Goal: Transaction & Acquisition: Purchase product/service

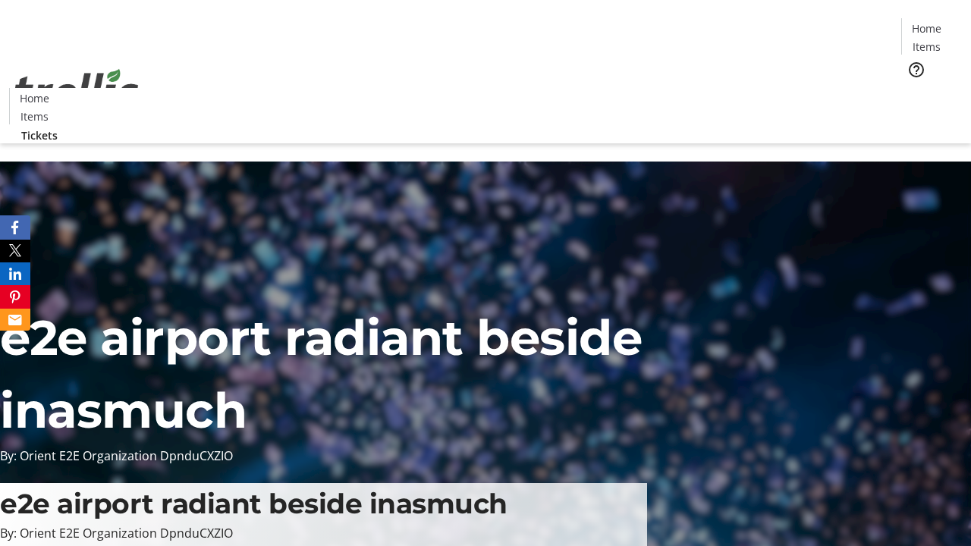
click at [914, 88] on span "Tickets" at bounding box center [932, 96] width 36 height 16
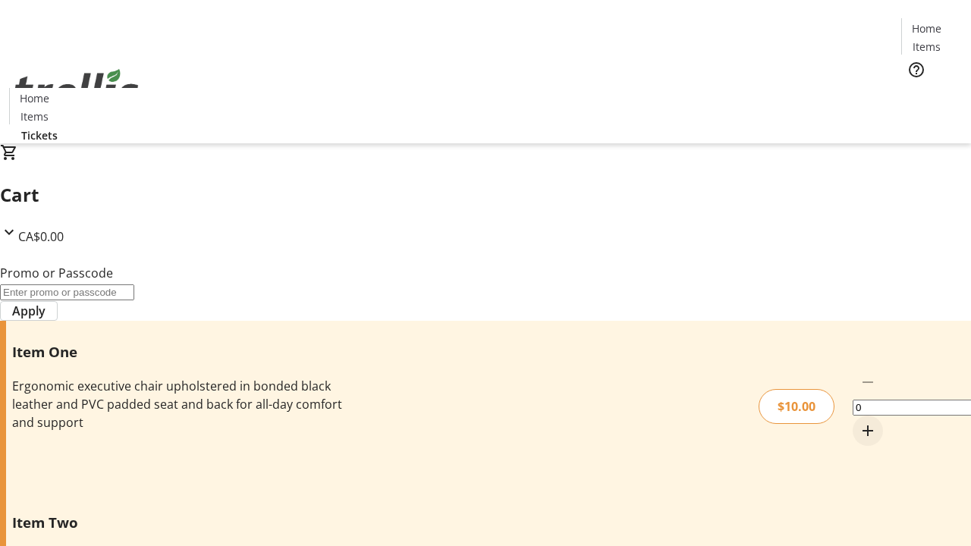
click at [859, 422] on mat-icon "Increment by one" at bounding box center [868, 431] width 18 height 18
type input "1"
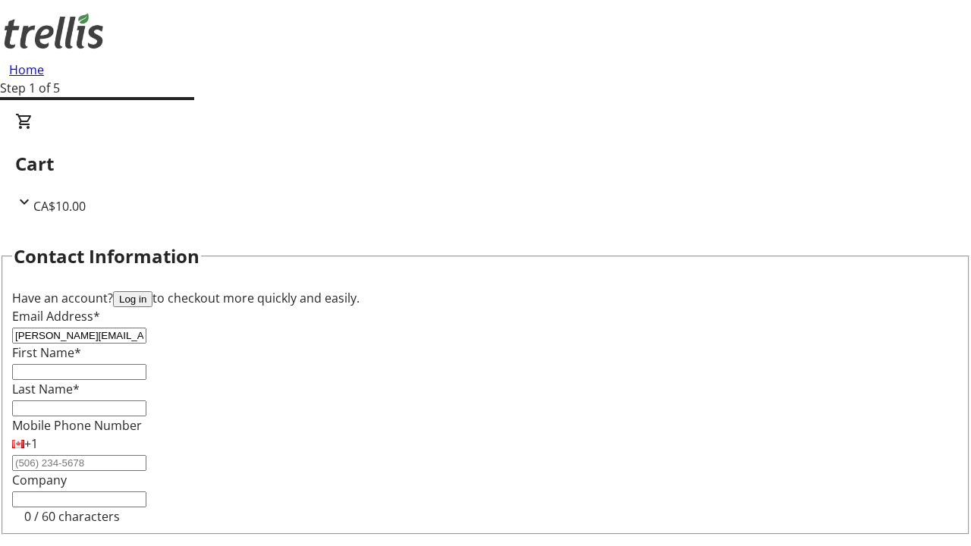
type input "[PERSON_NAME][EMAIL_ADDRESS][DOMAIN_NAME]"
type input "[PERSON_NAME]"
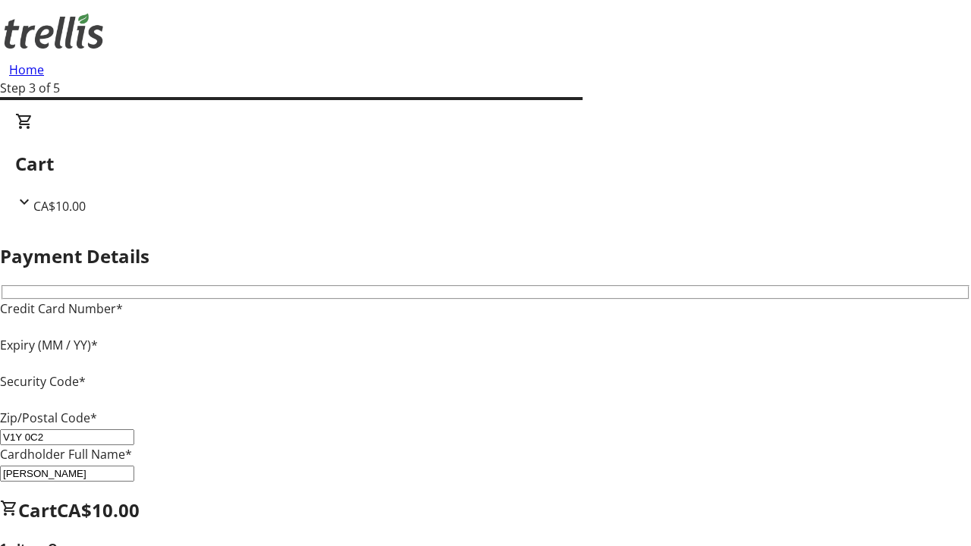
type input "V1Y 0C2"
